Goal: Communication & Community: Answer question/provide support

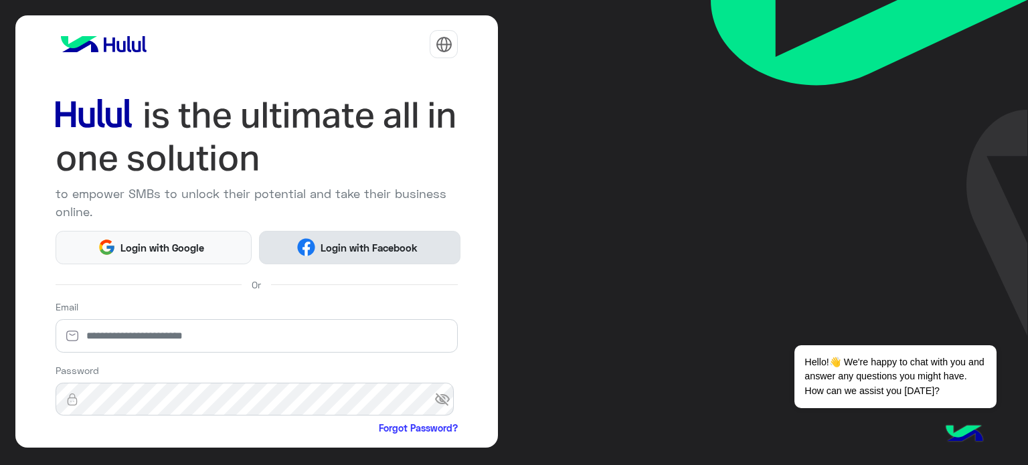
click at [351, 247] on span "Login with Facebook" at bounding box center [368, 247] width 107 height 15
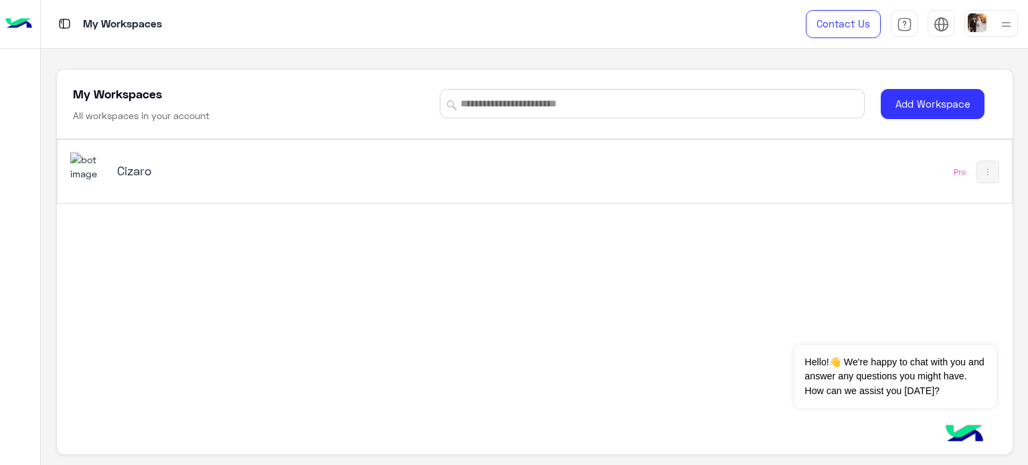
click at [138, 170] on h5 "Cizaro" at bounding box center [284, 171] width 335 height 16
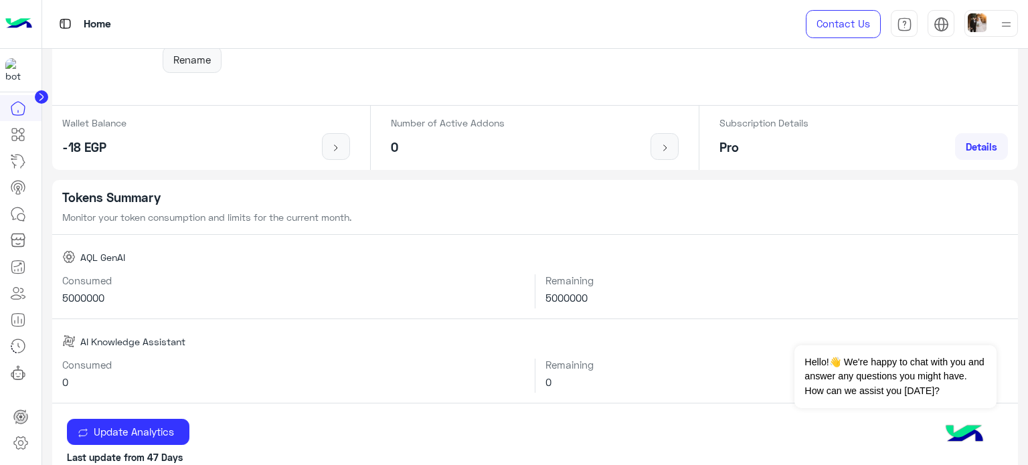
scroll to position [134, 0]
click at [21, 219] on icon at bounding box center [18, 214] width 16 height 16
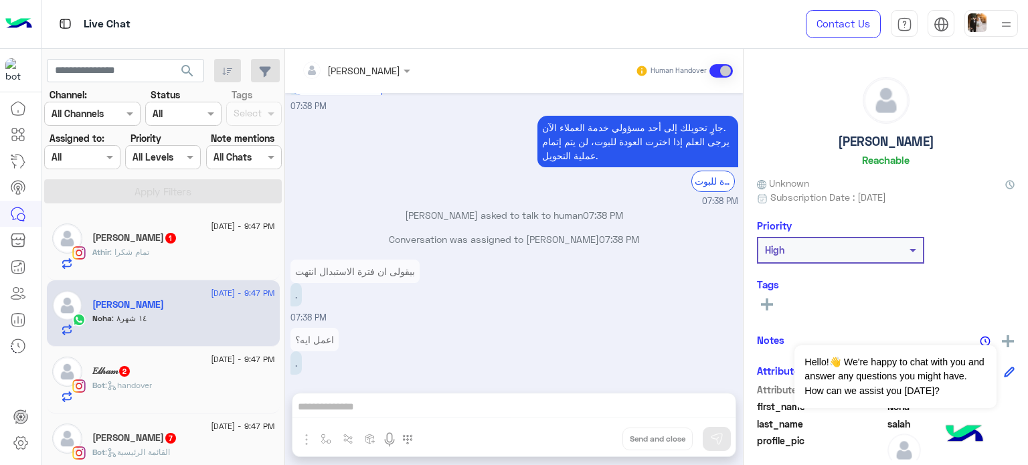
scroll to position [1915, 0]
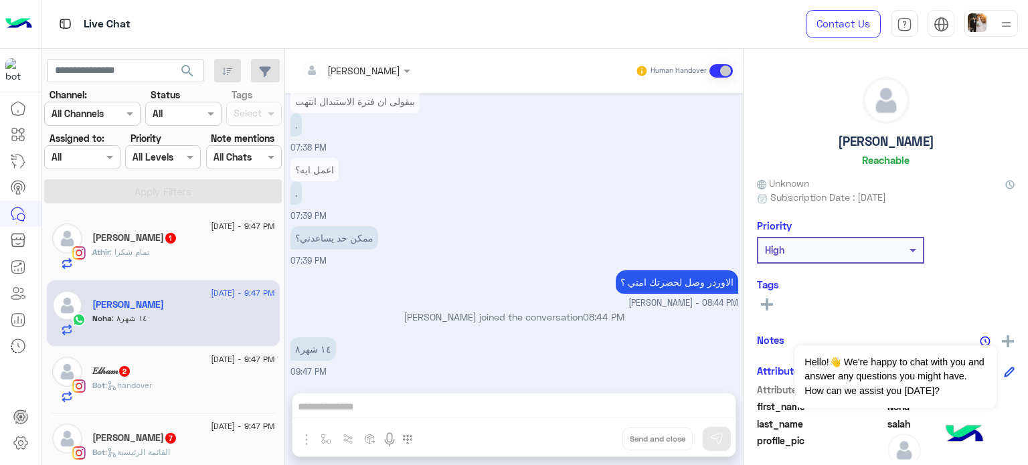
click at [446, 403] on div "[PERSON_NAME] Human Handover [DATE] [PERSON_NAME] closed the conversation 07:28…" at bounding box center [514, 260] width 458 height 422
click at [383, 409] on div "[PERSON_NAME] Human Handover [DATE] [PERSON_NAME] closed the conversation 07:28…" at bounding box center [514, 260] width 458 height 422
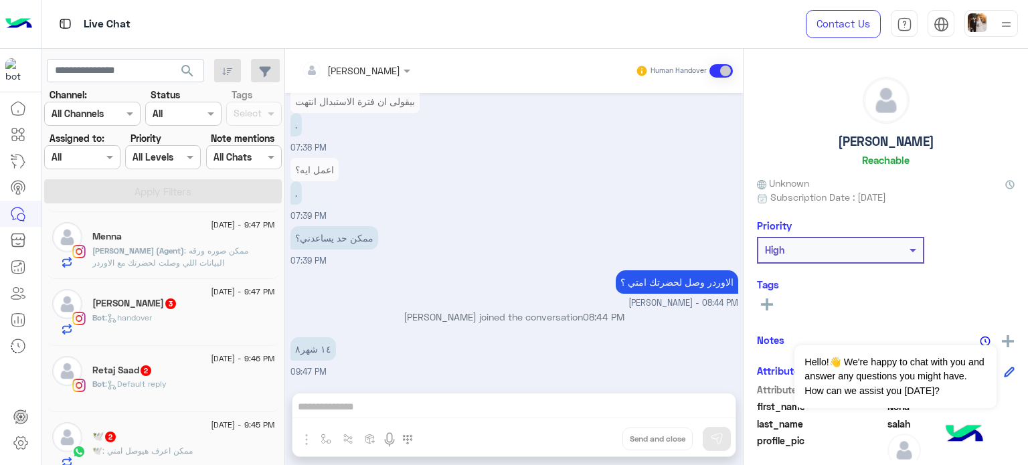
scroll to position [669, 0]
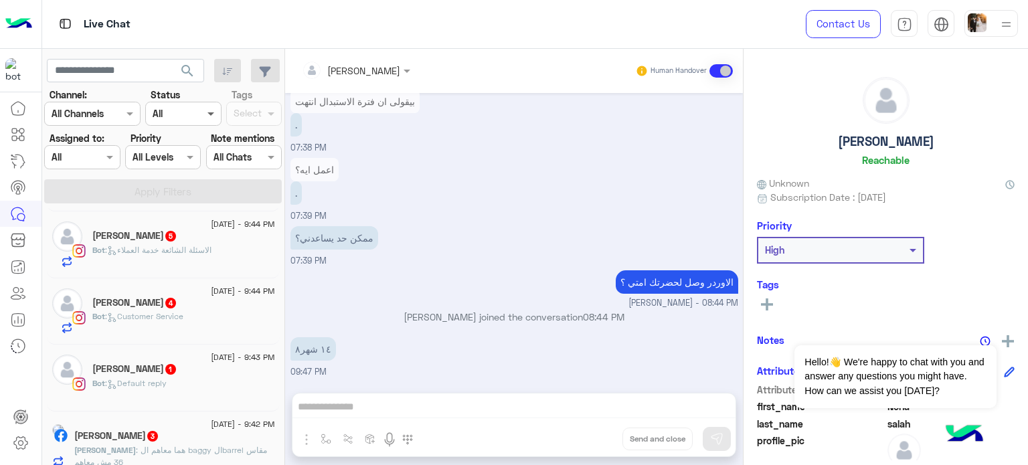
click at [204, 112] on span at bounding box center [212, 113] width 17 height 14
click at [193, 219] on div "Unread" at bounding box center [183, 215] width 76 height 25
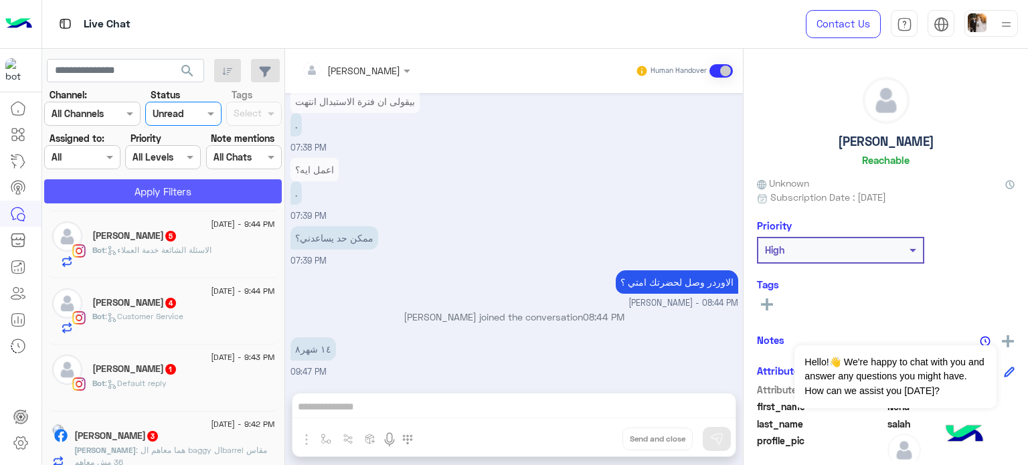
click at [202, 194] on button "Apply Filters" at bounding box center [163, 191] width 238 height 24
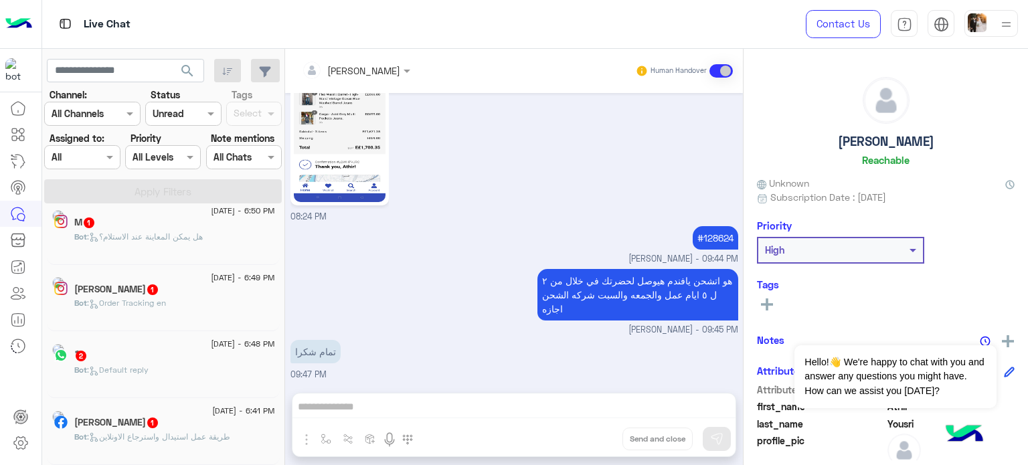
scroll to position [7, 0]
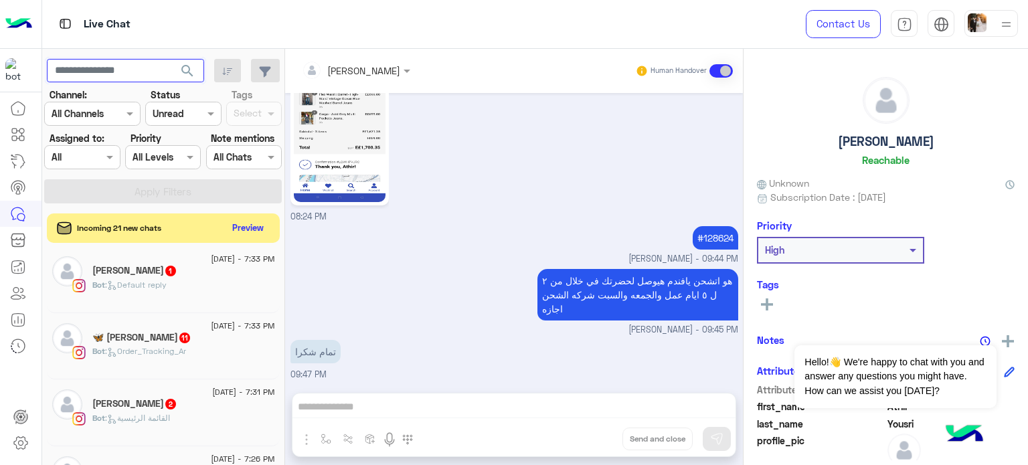
click at [145, 69] on input "text" at bounding box center [125, 71] width 157 height 24
paste input "**********"
type input "**********"
click at [190, 67] on span "search" at bounding box center [187, 71] width 16 height 16
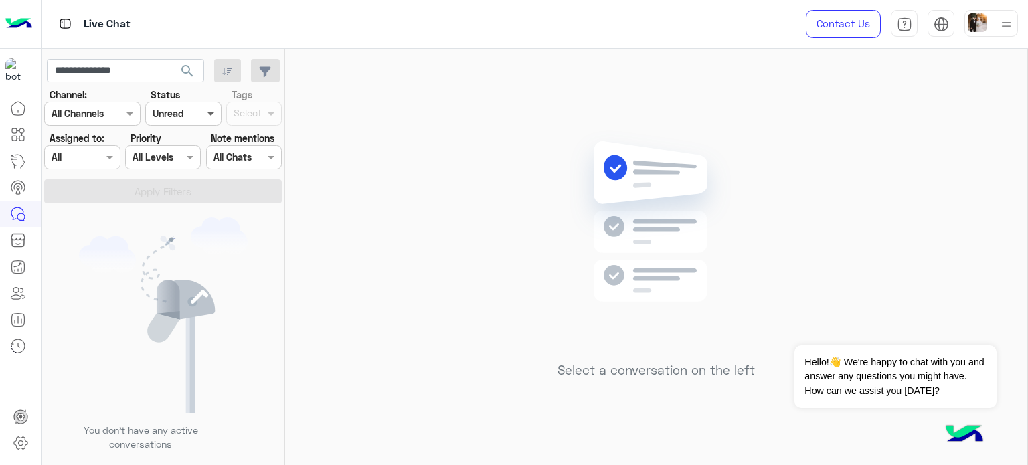
click at [219, 117] on span at bounding box center [212, 113] width 17 height 14
click at [185, 138] on div "All" at bounding box center [183, 140] width 76 height 25
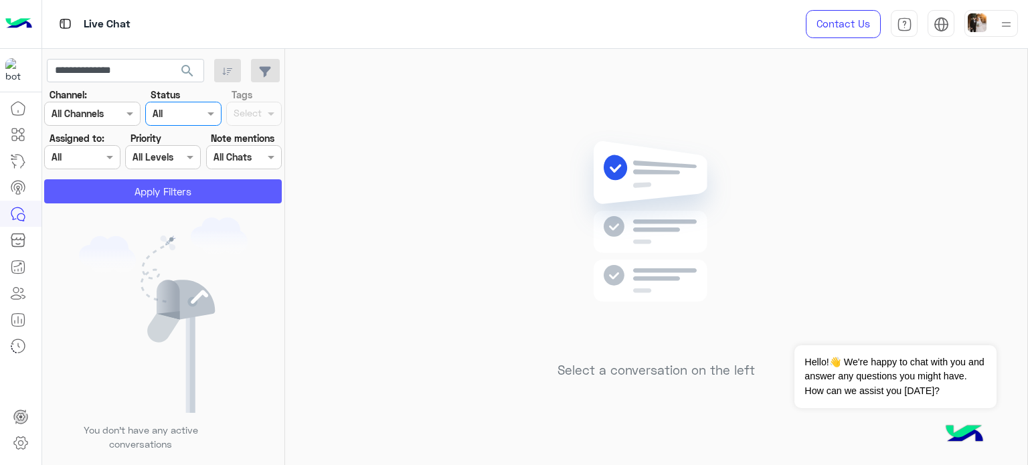
click at [149, 189] on button "Apply Filters" at bounding box center [163, 191] width 238 height 24
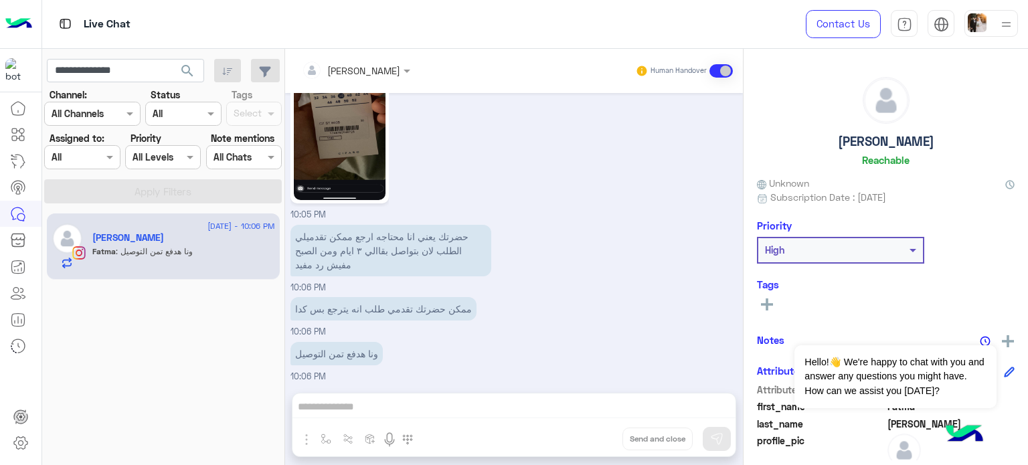
scroll to position [1276, 0]
click at [367, 406] on div "[PERSON_NAME] Human Handover [DATE] ؟ 03:11 PM 126668 03:12 PM مظبوط [PERSON_NA…" at bounding box center [514, 260] width 458 height 422
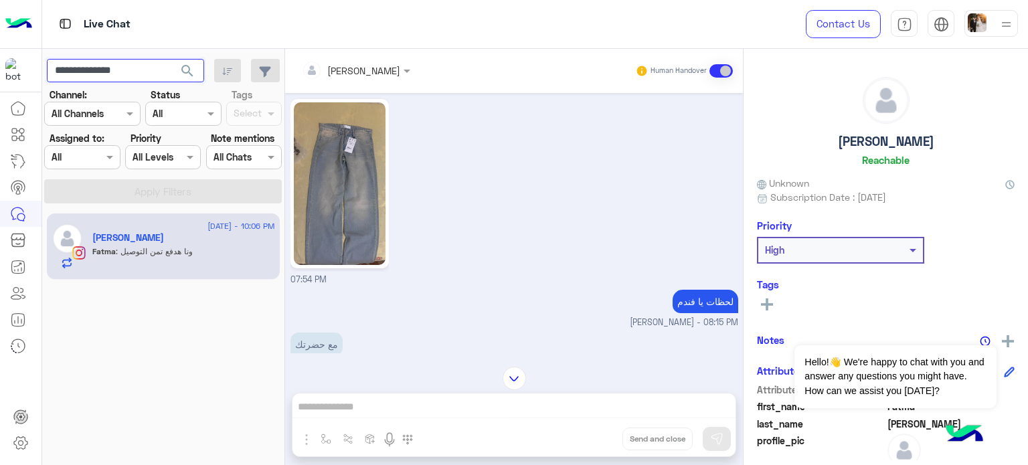
click at [126, 74] on input "**********" at bounding box center [125, 71] width 157 height 24
click at [124, 72] on input "text" at bounding box center [125, 71] width 157 height 24
paste input "******"
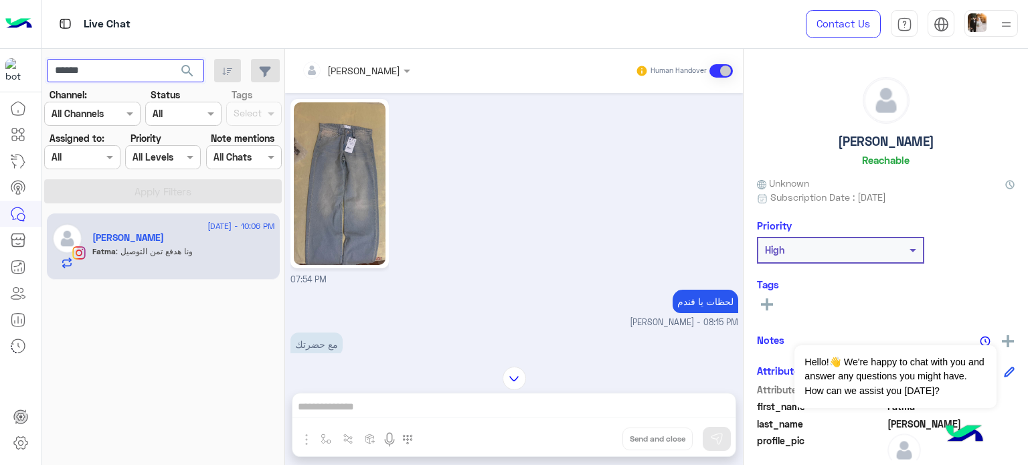
type input "******"
click at [183, 65] on span "search" at bounding box center [187, 71] width 16 height 16
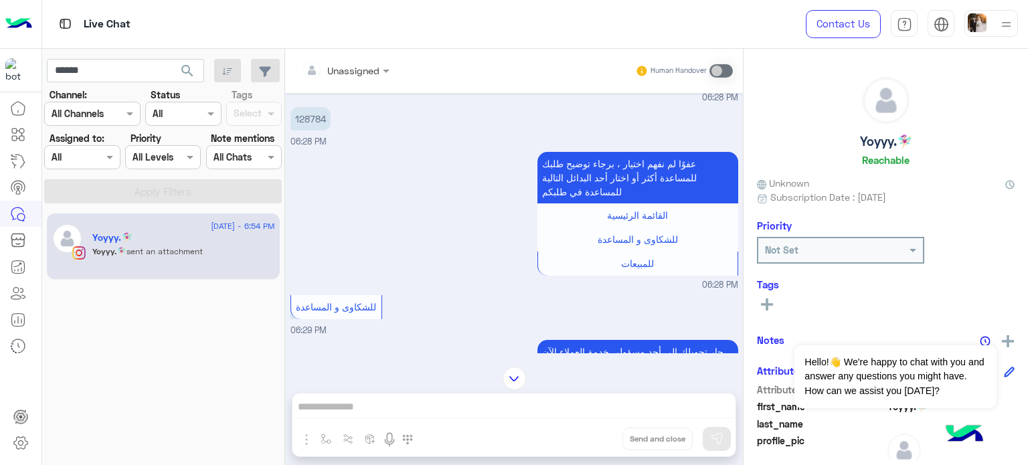
scroll to position [1084, 0]
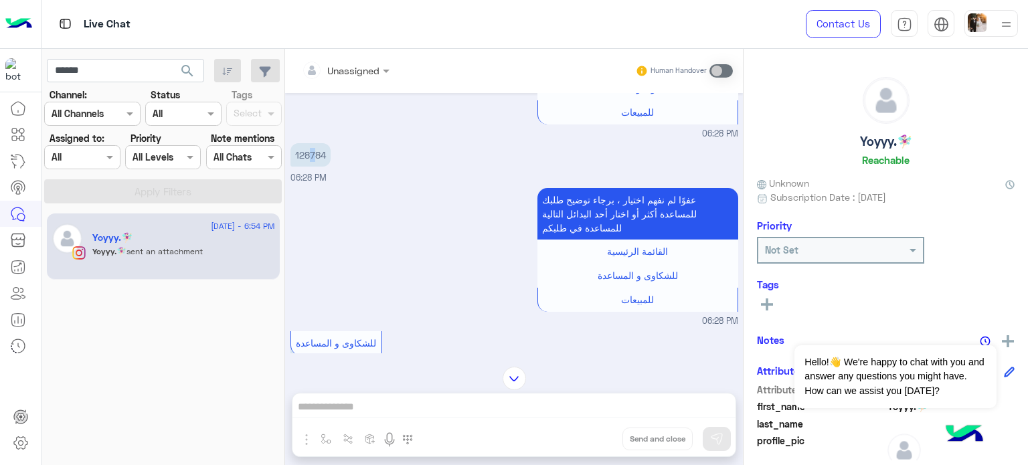
click at [312, 143] on p "128784" at bounding box center [310, 154] width 40 height 23
